Goal: Check status: Check status

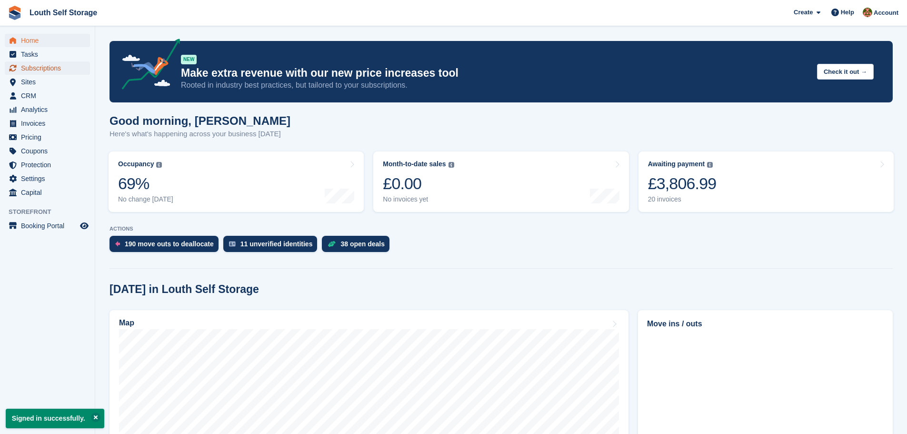
click at [40, 67] on span "Subscriptions" at bounding box center [49, 67] width 57 height 13
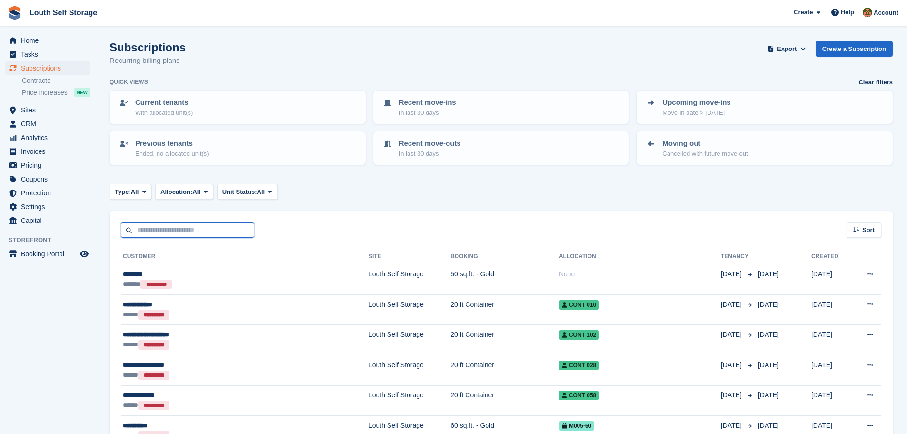
click at [181, 232] on input "text" at bounding box center [187, 230] width 133 height 16
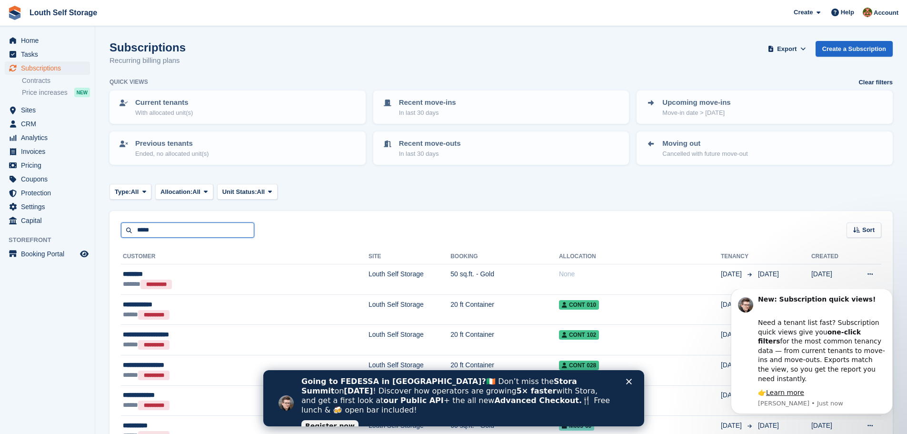
type input "*****"
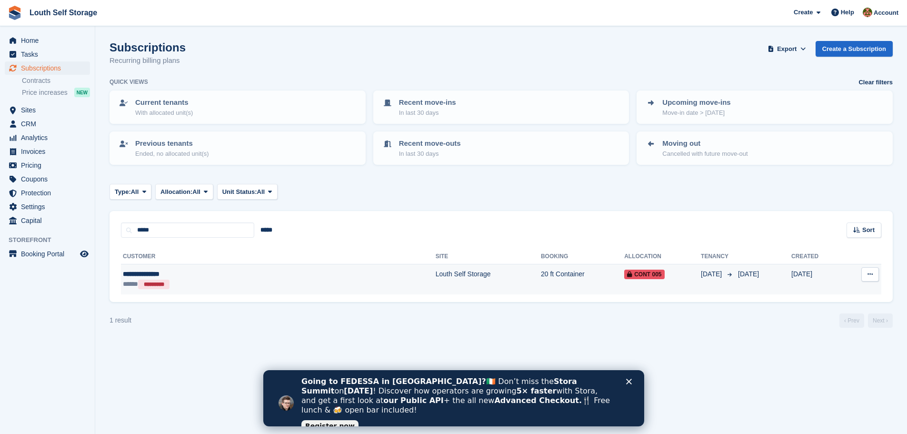
click at [541, 276] on td "20 ft Container" at bounding box center [582, 279] width 83 height 30
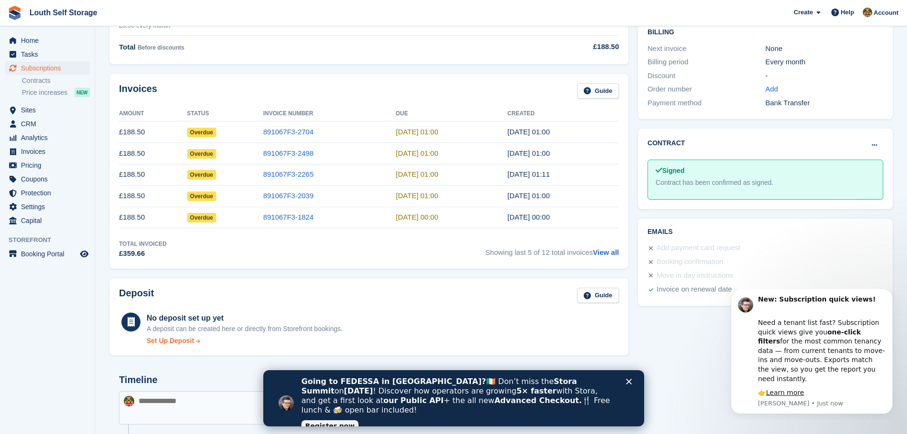
scroll to position [238, 0]
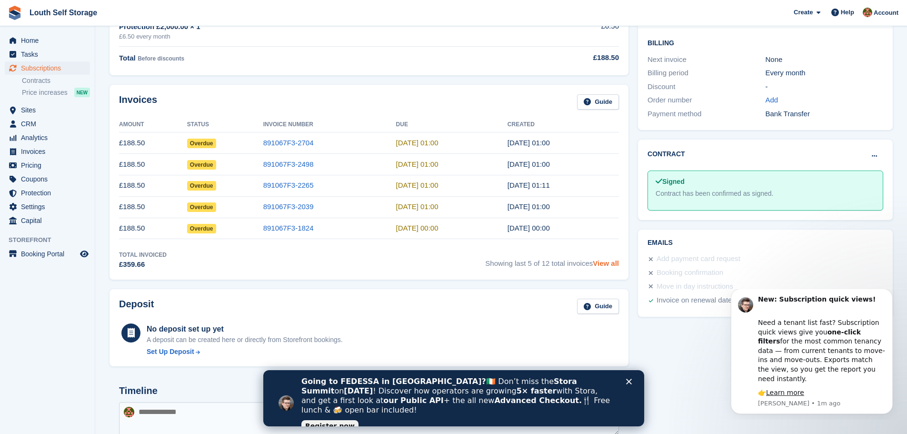
click at [598, 263] on link "View all" at bounding box center [606, 263] width 26 height 8
